Goal: Browse casually

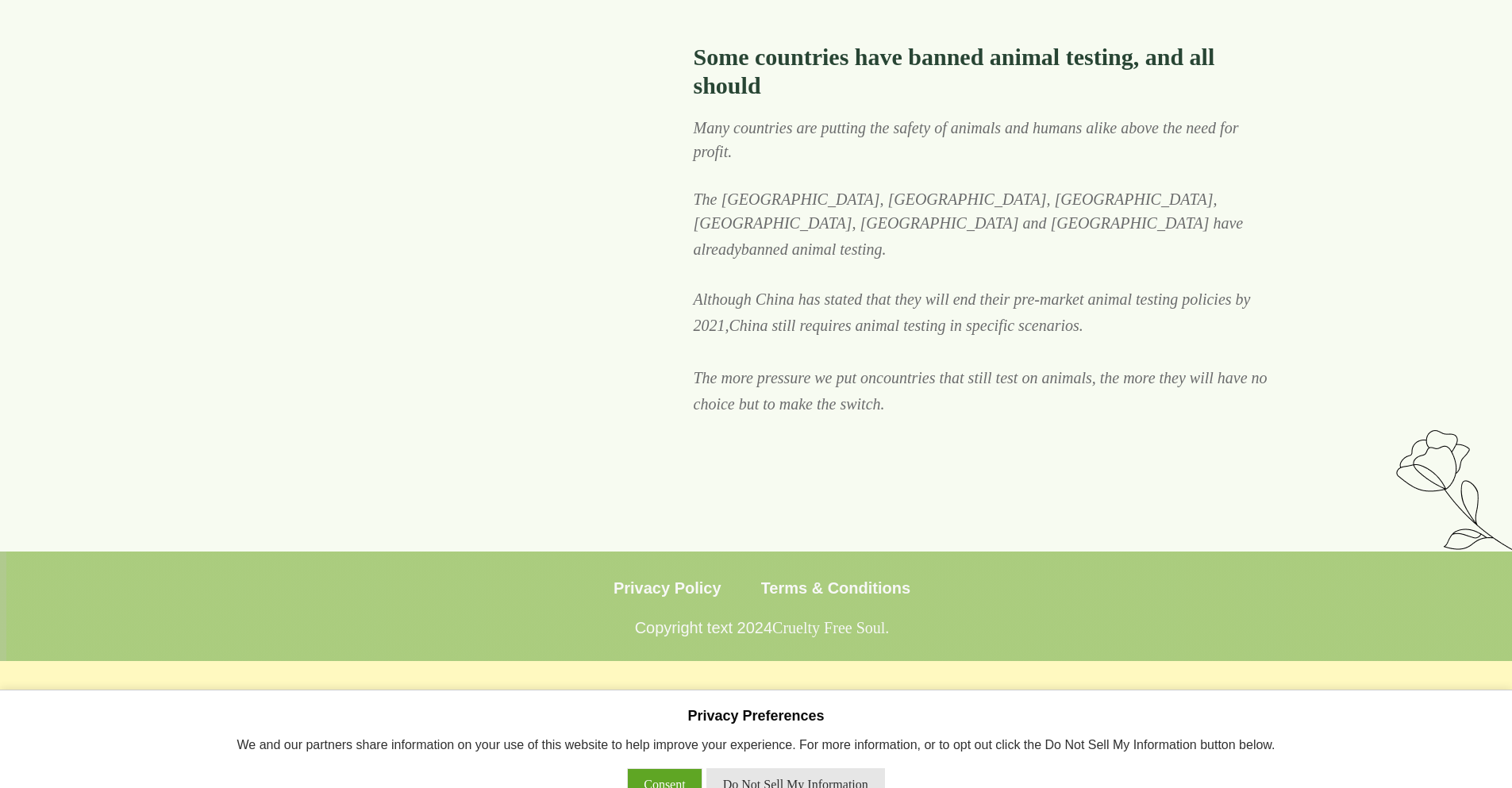
scroll to position [5083, 0]
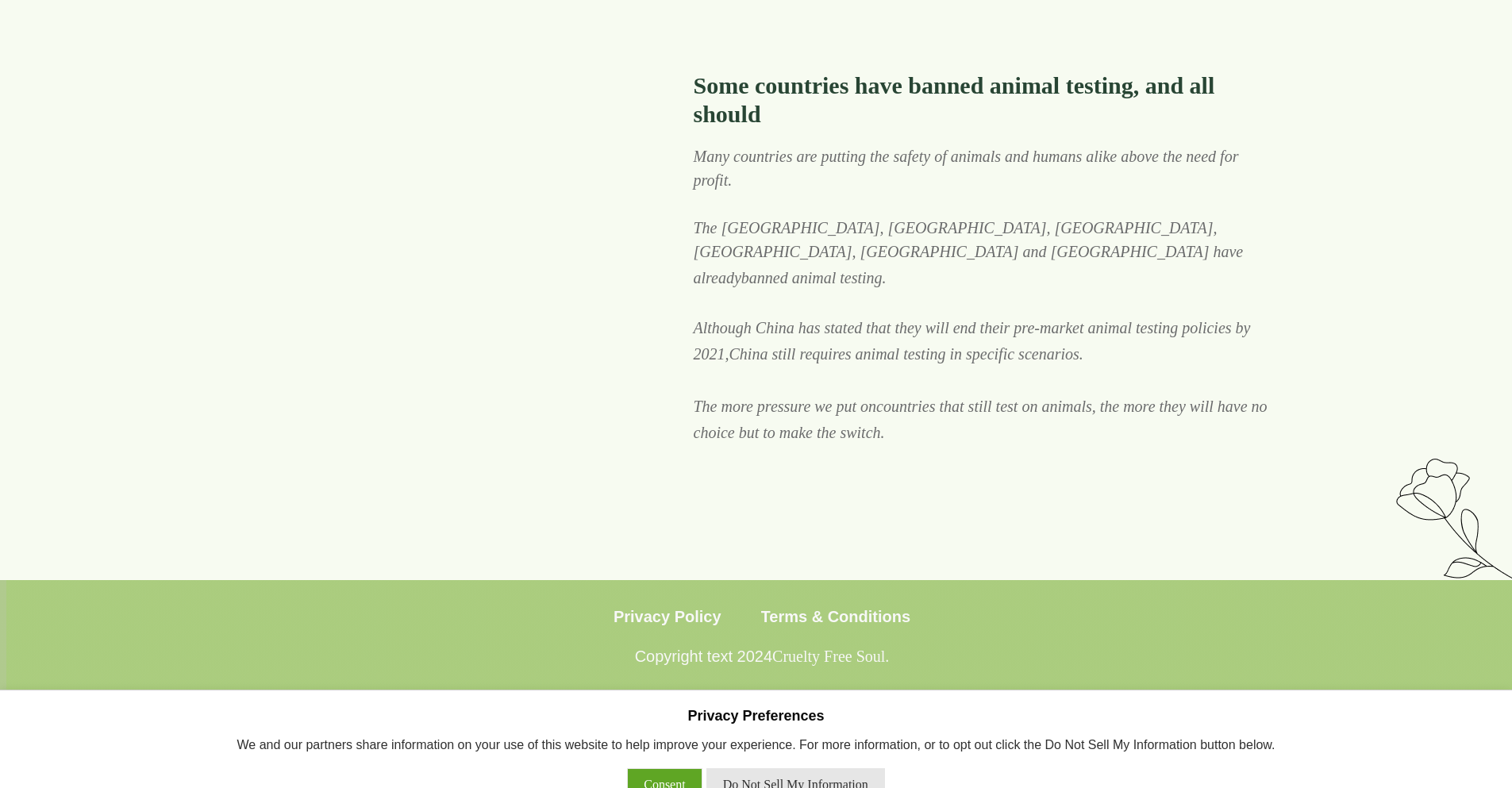
scroll to position [5083, 0]
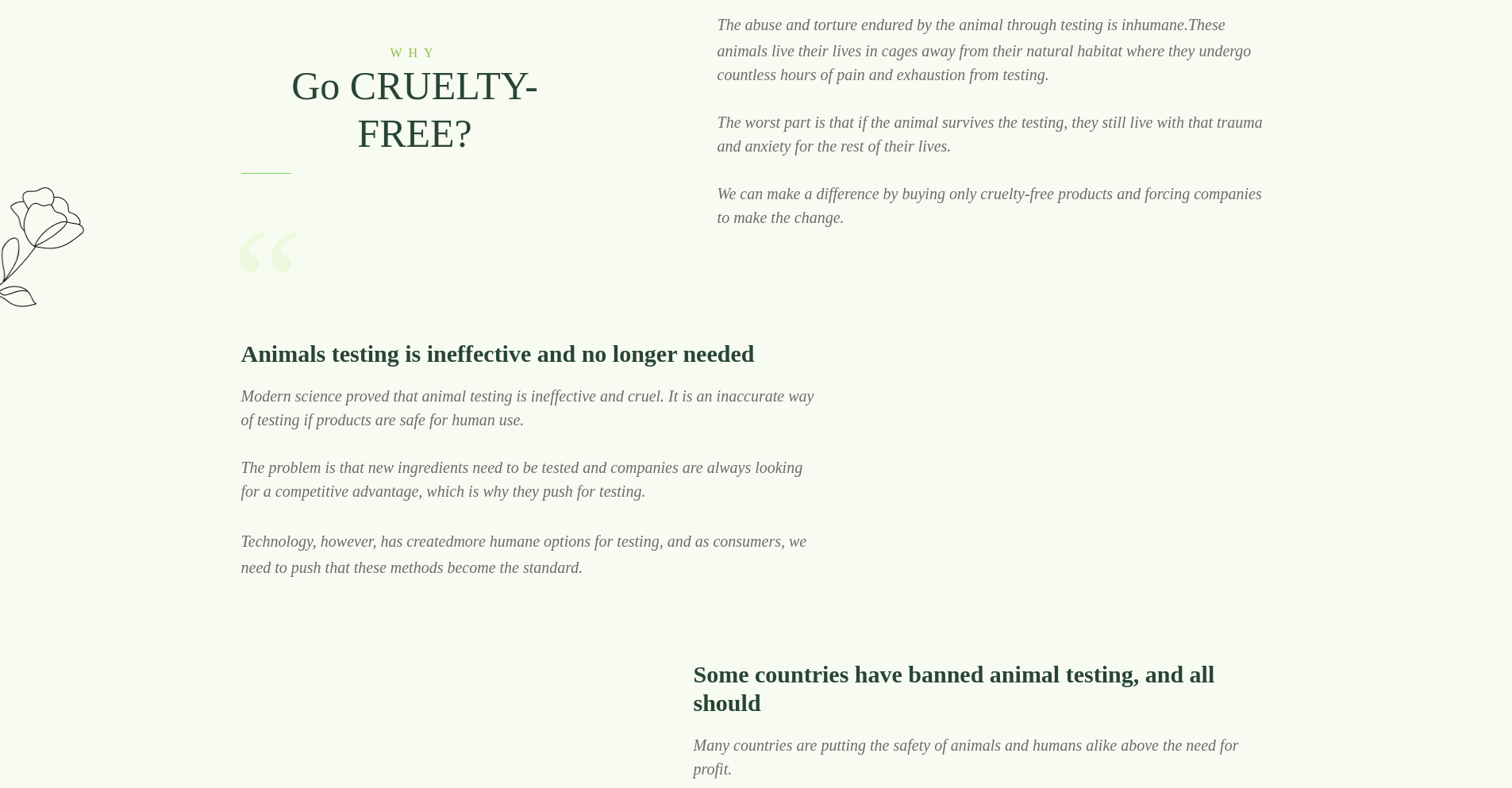
scroll to position [4956, 0]
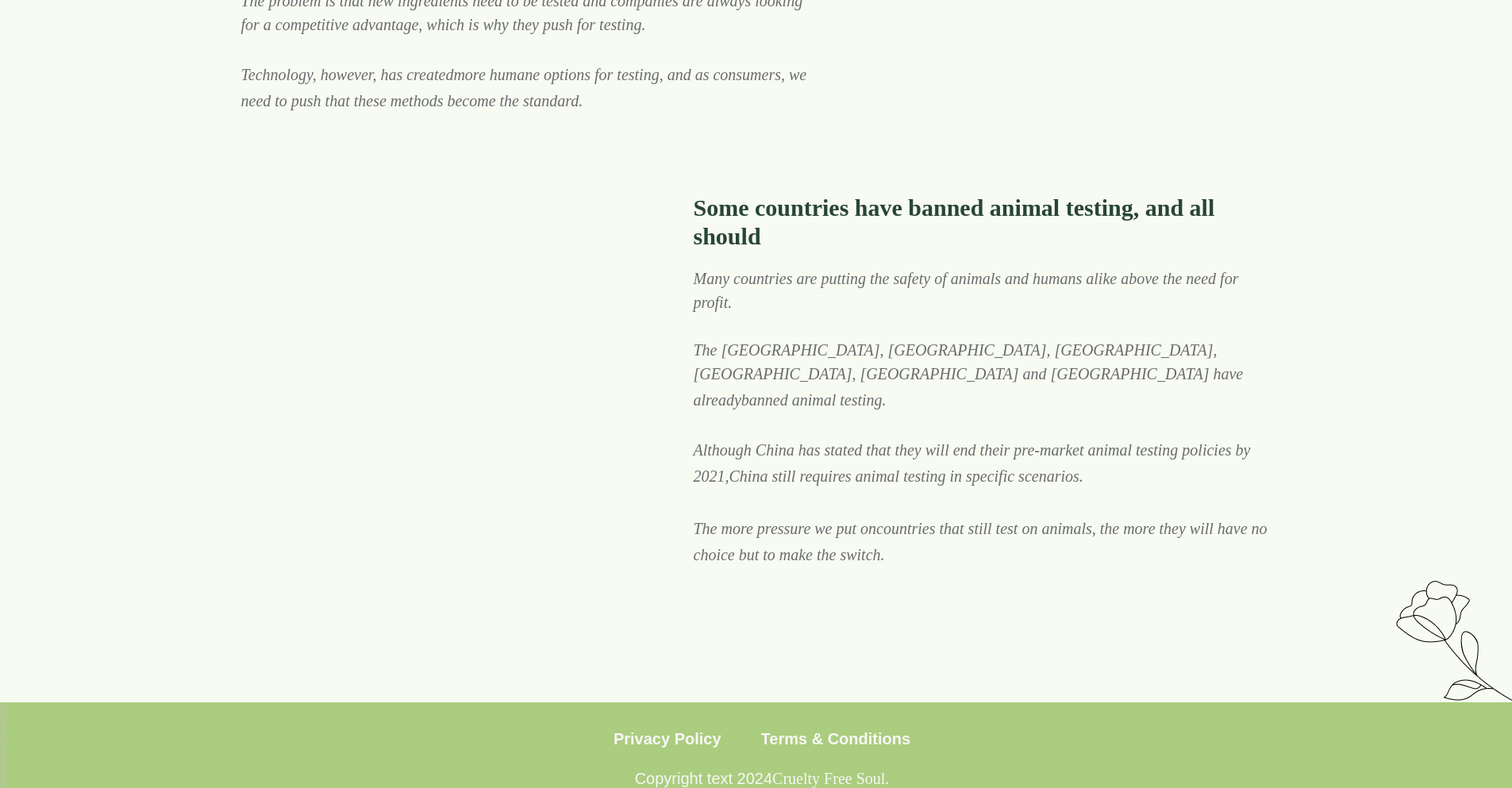
scroll to position [4139, 0]
